Goal: Task Accomplishment & Management: Complete application form

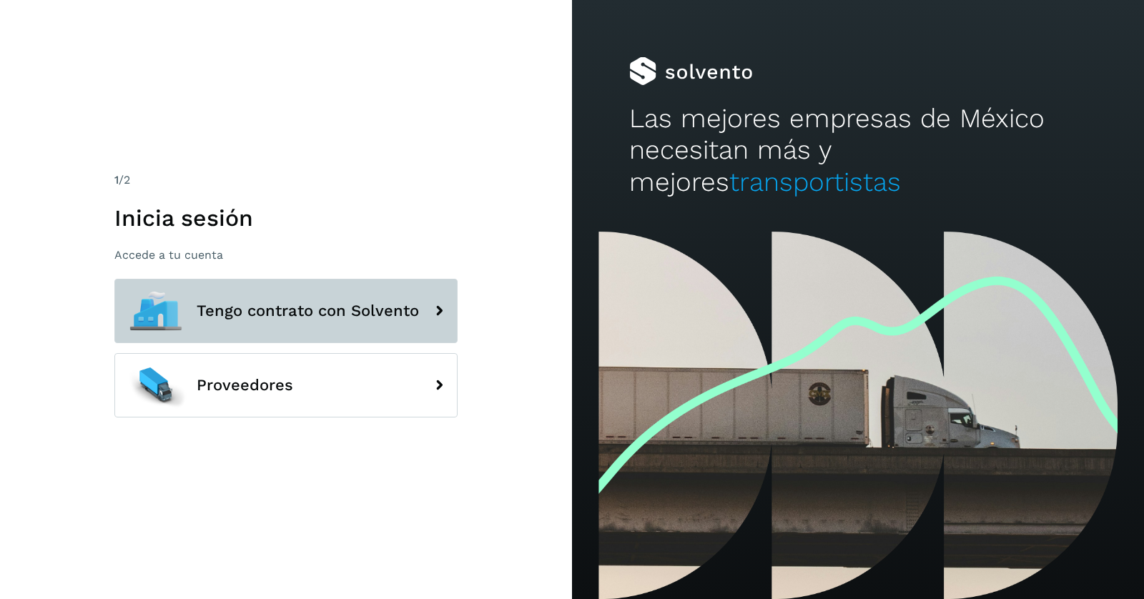
click at [312, 300] on button "Tengo contrato con Solvento" at bounding box center [285, 311] width 343 height 64
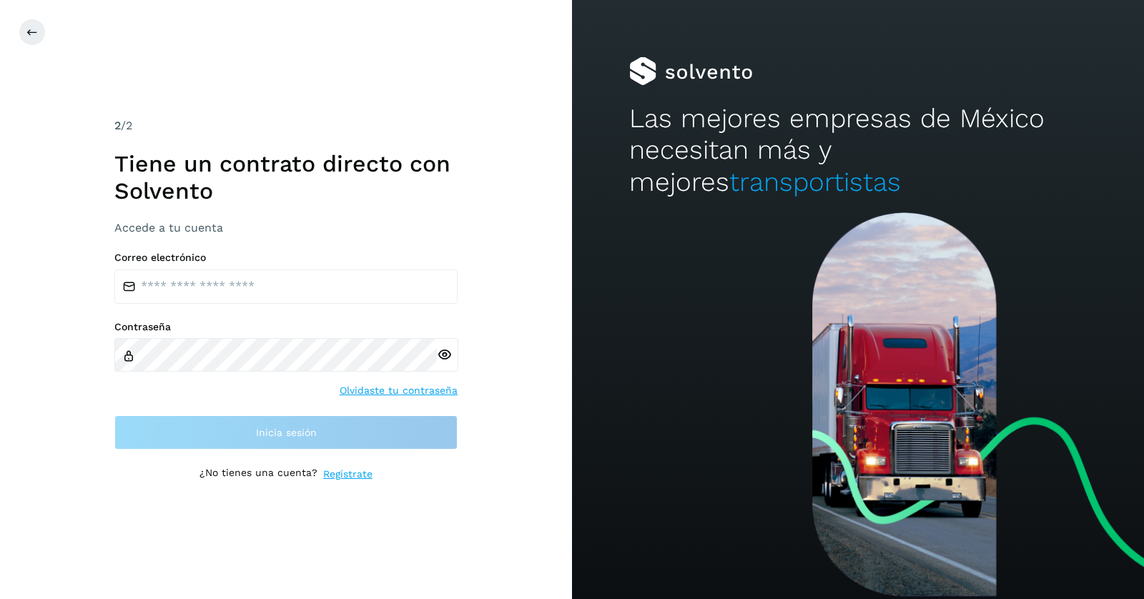
click at [392, 390] on link "Olvidaste tu contraseña" at bounding box center [399, 390] width 118 height 15
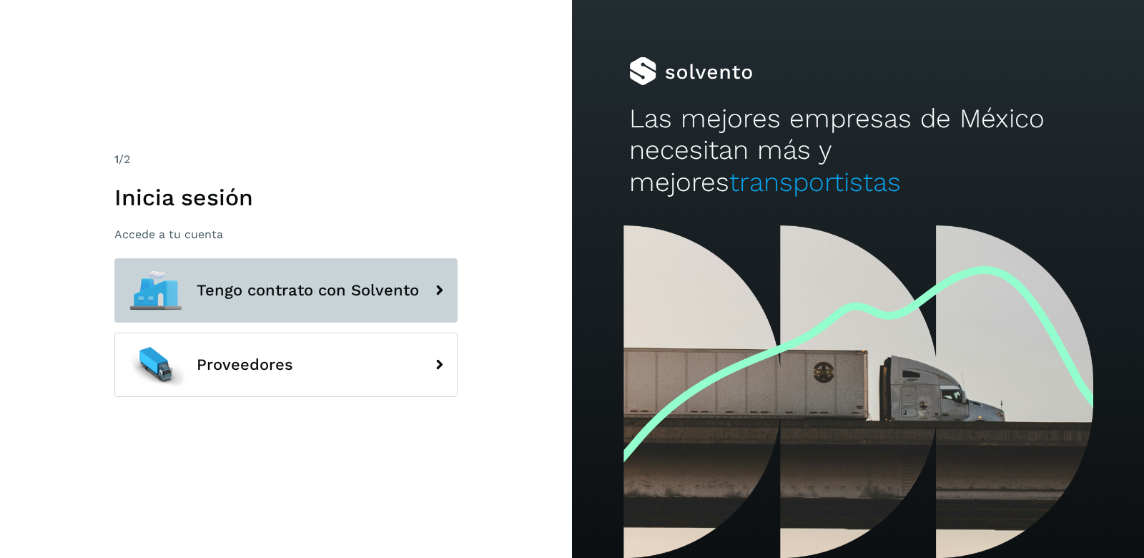
click at [373, 293] on span "Tengo contrato con Solvento" at bounding box center [308, 290] width 222 height 17
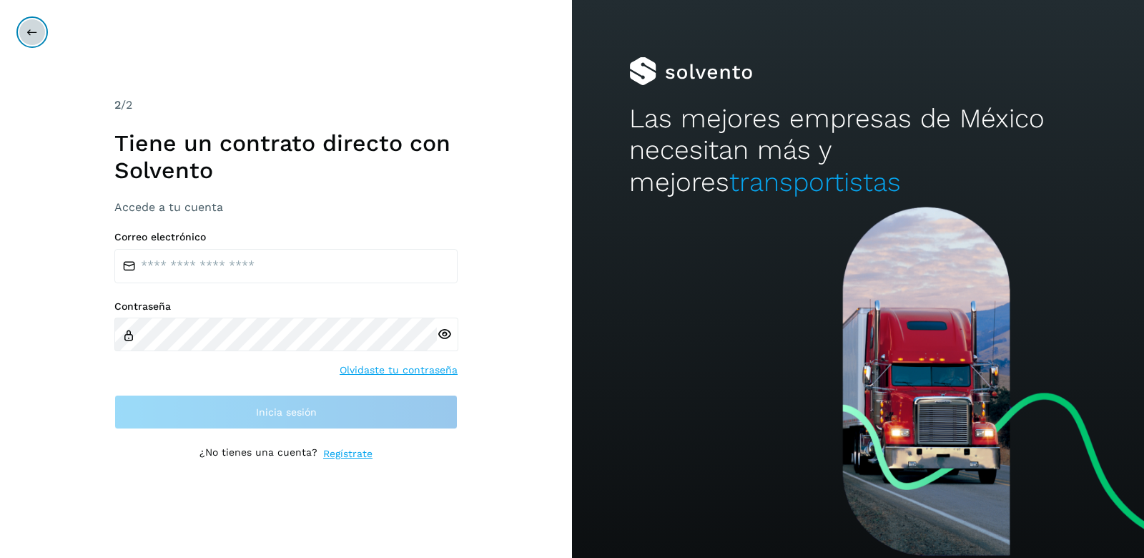
click at [27, 30] on icon at bounding box center [31, 31] width 11 height 11
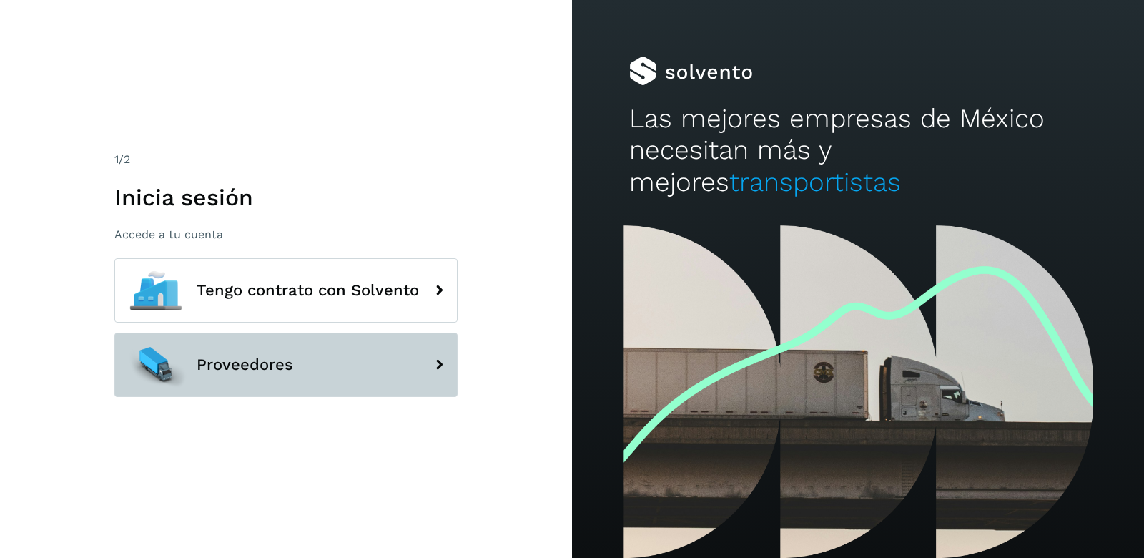
click at [217, 357] on span "Proveedores" at bounding box center [245, 364] width 97 height 17
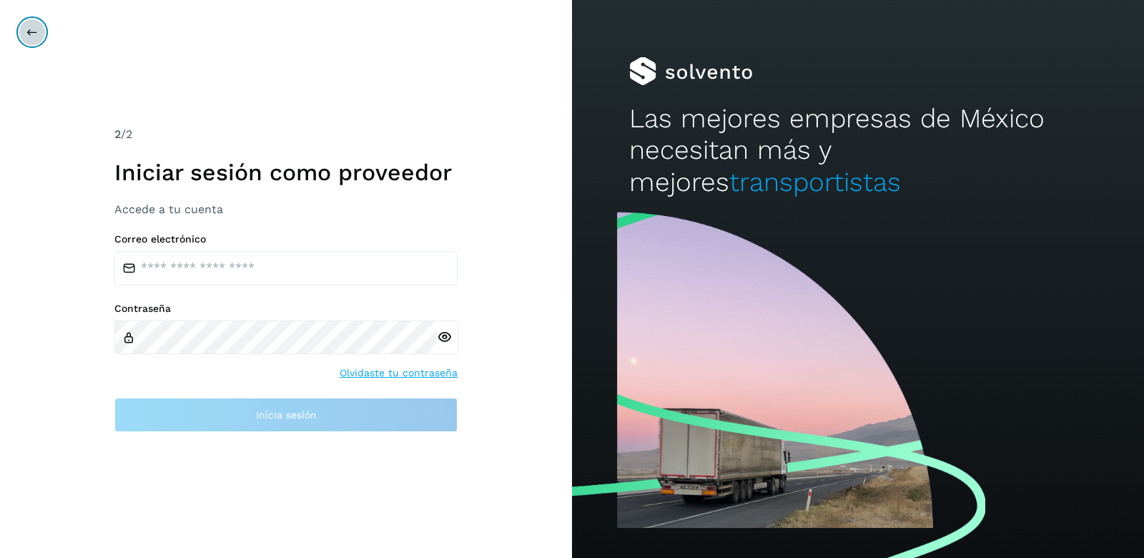
click at [26, 32] on icon at bounding box center [31, 31] width 11 height 11
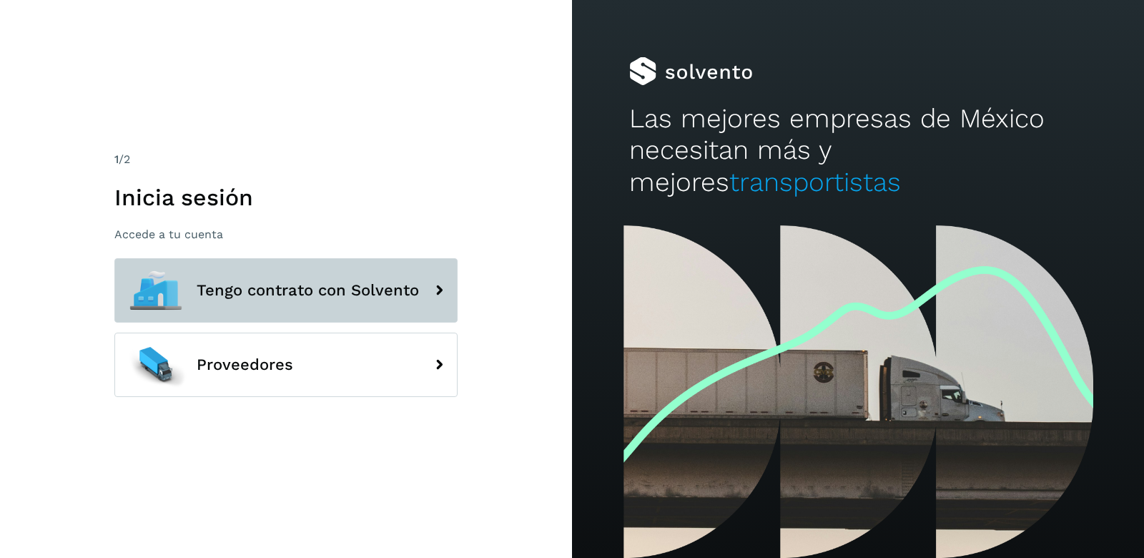
click at [284, 278] on button "Tengo contrato con Solvento" at bounding box center [285, 290] width 343 height 64
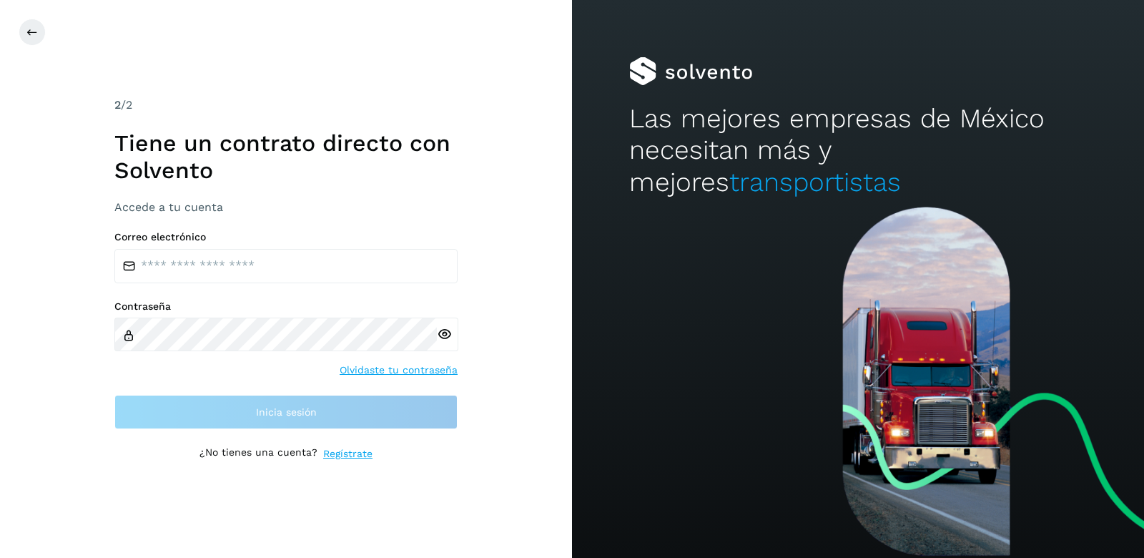
click at [405, 371] on link "Olvidaste tu contraseña" at bounding box center [399, 370] width 118 height 15
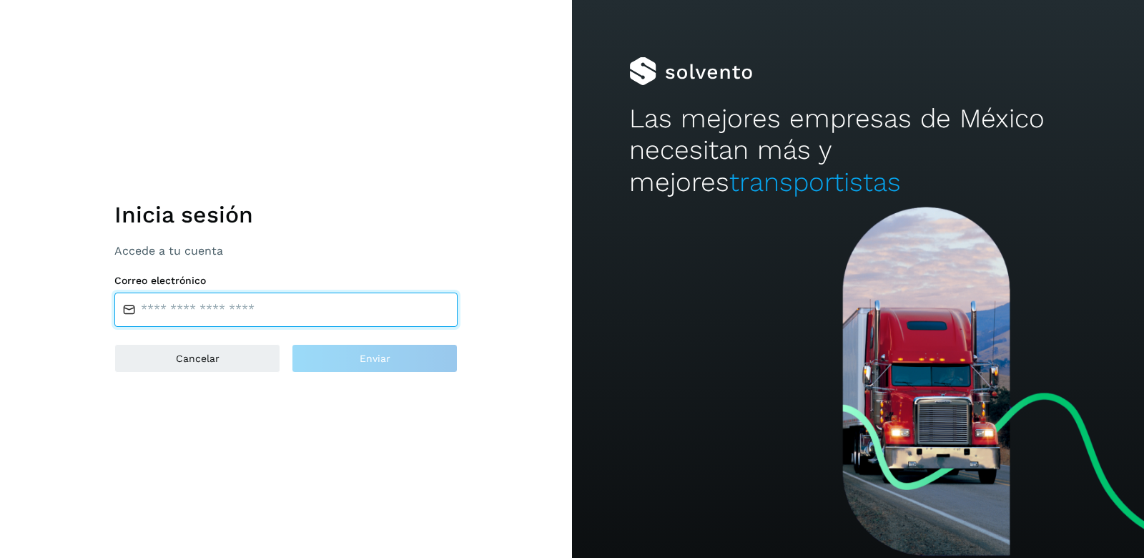
click at [212, 308] on input "email" at bounding box center [285, 309] width 343 height 34
click at [351, 207] on h1 "Inicia sesión" at bounding box center [285, 214] width 343 height 27
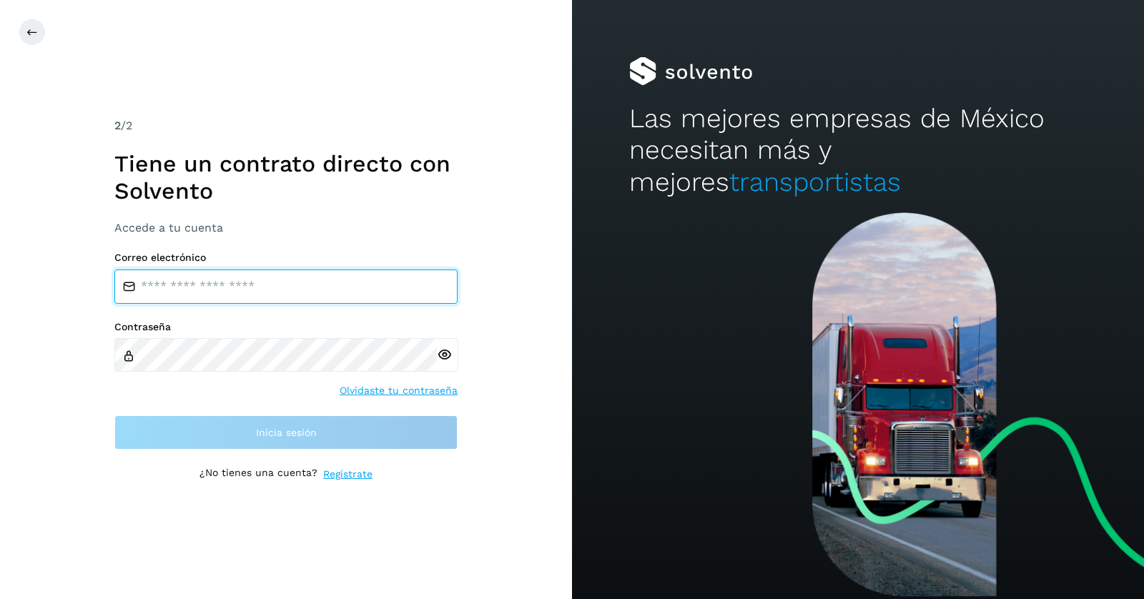
click at [268, 288] on input "email" at bounding box center [285, 287] width 343 height 34
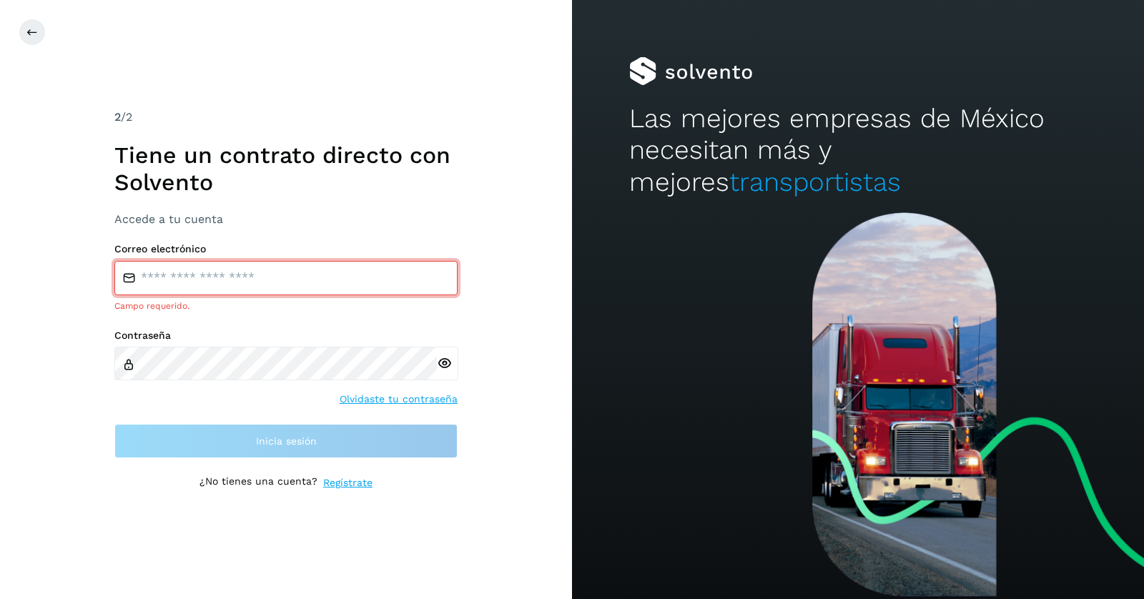
type input "**********"
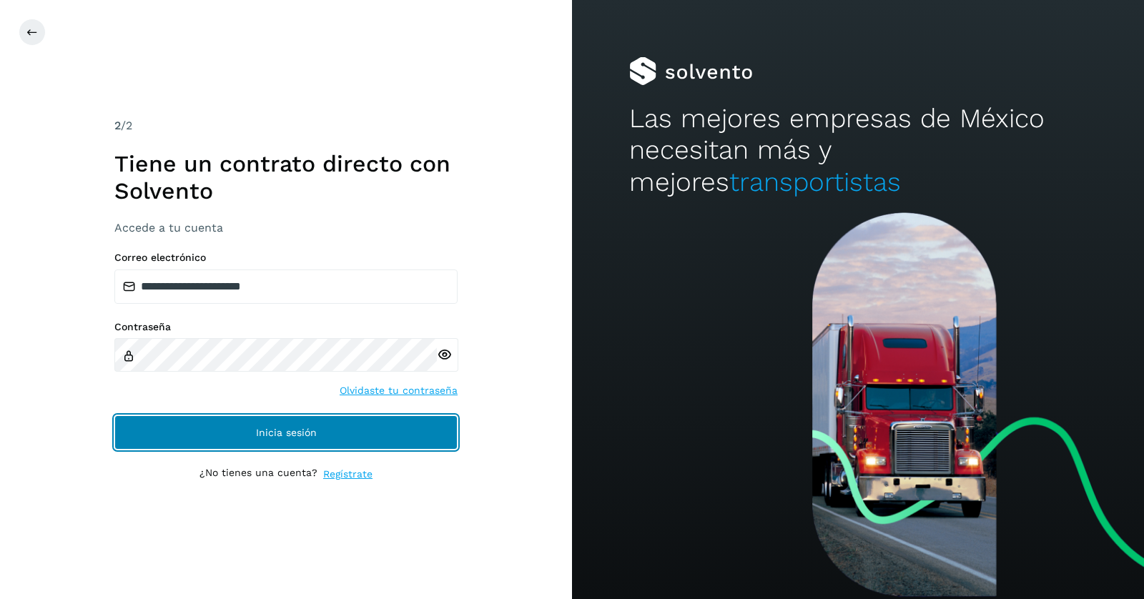
click at [310, 443] on button "Inicia sesión" at bounding box center [285, 432] width 343 height 34
